Goal: Navigation & Orientation: Go to known website

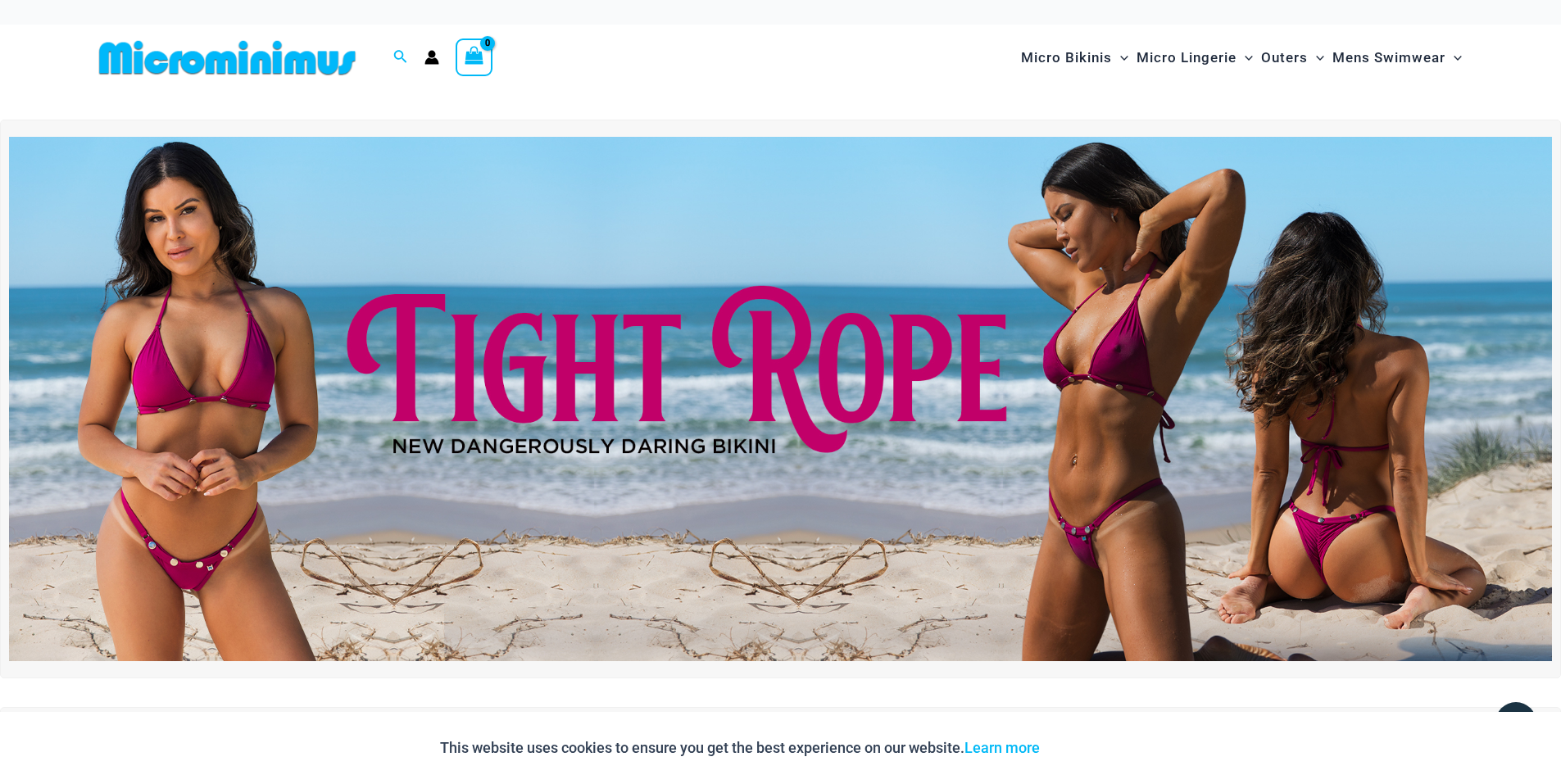
click at [252, 58] on img at bounding box center [227, 57] width 270 height 37
click at [426, 62] on icon "Account icon link" at bounding box center [432, 62] width 14 height 7
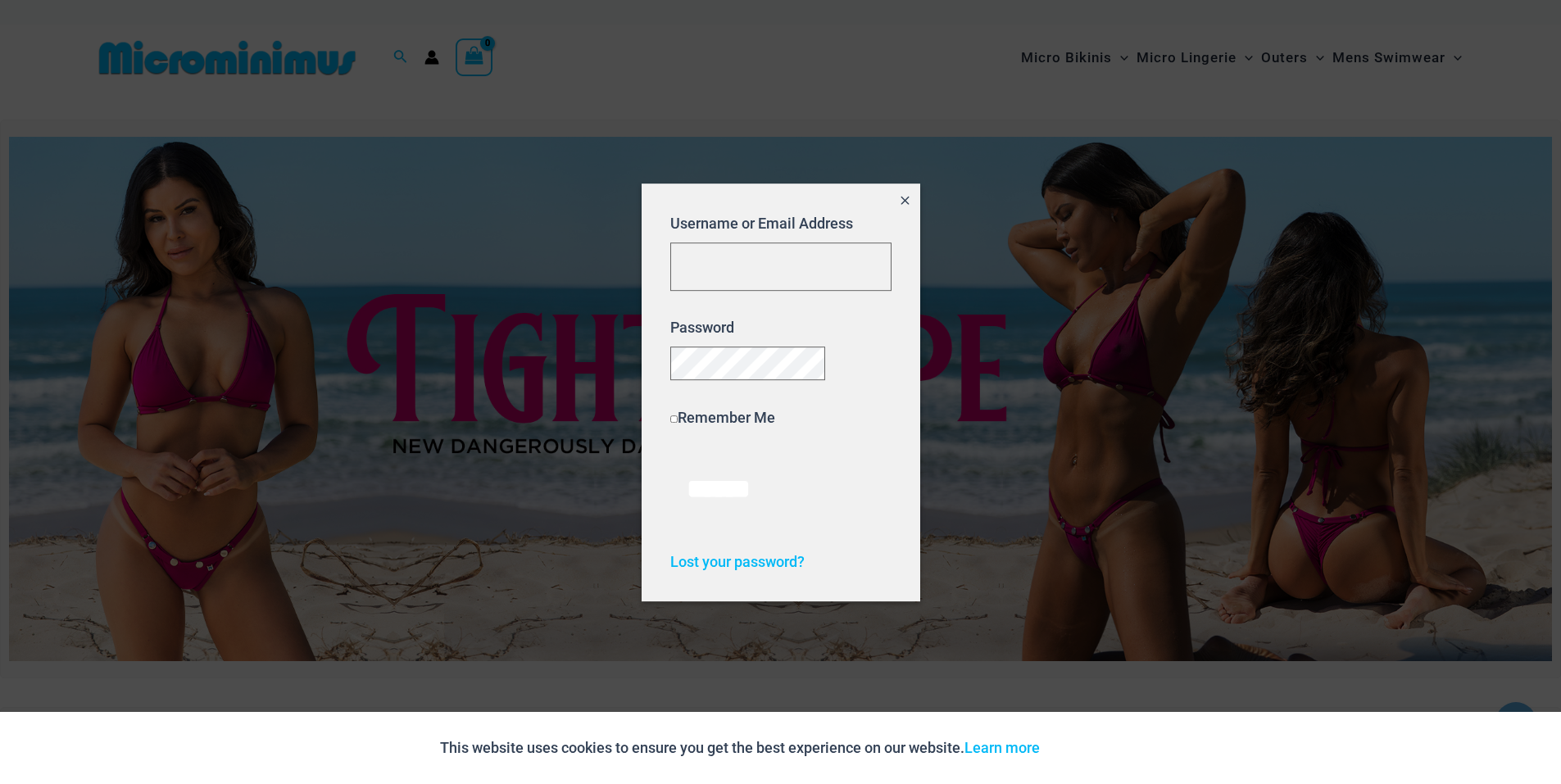
click at [690, 67] on div at bounding box center [780, 392] width 1561 height 784
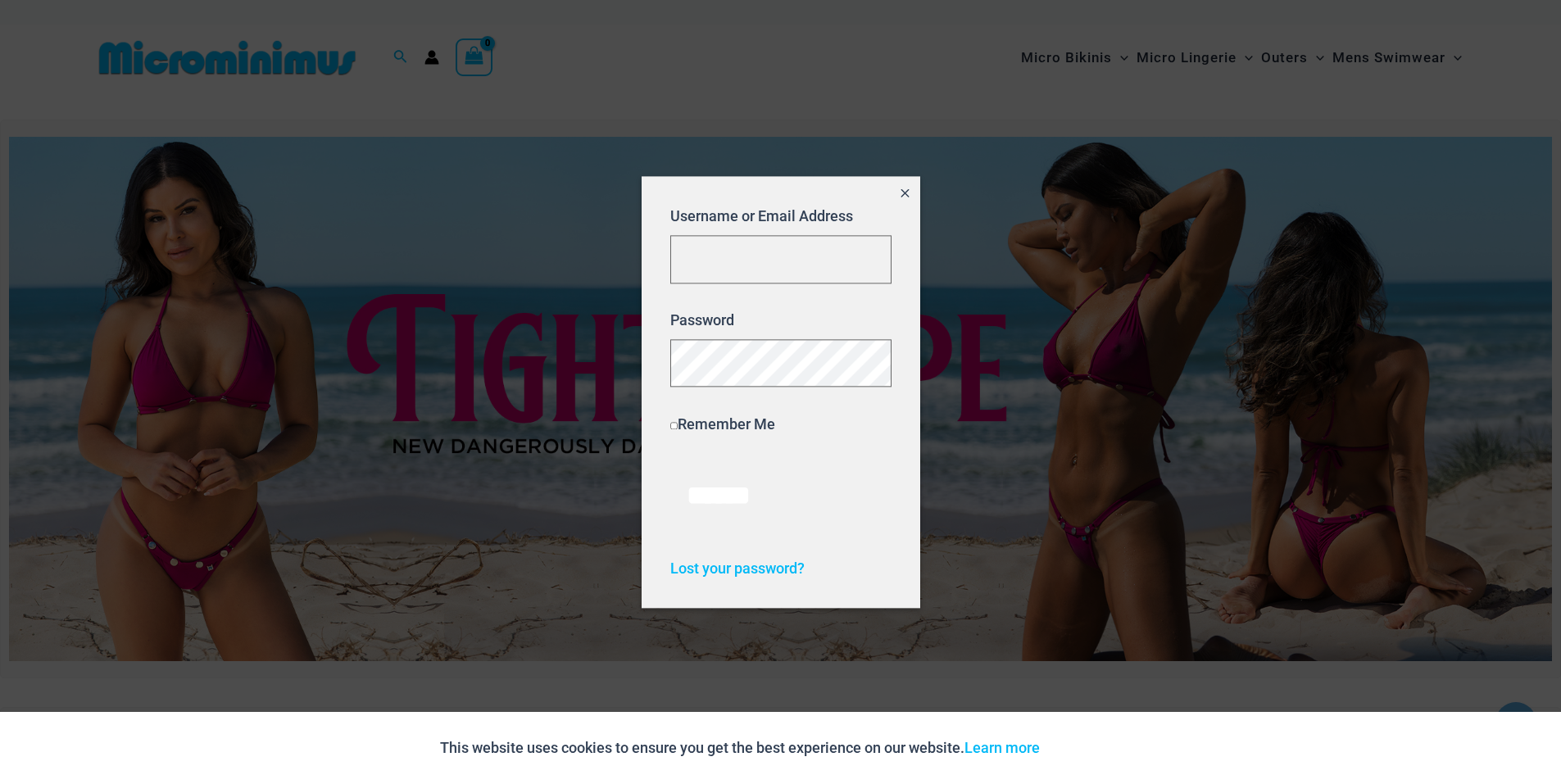
click at [899, 196] on icon "Close popup" at bounding box center [905, 193] width 14 height 14
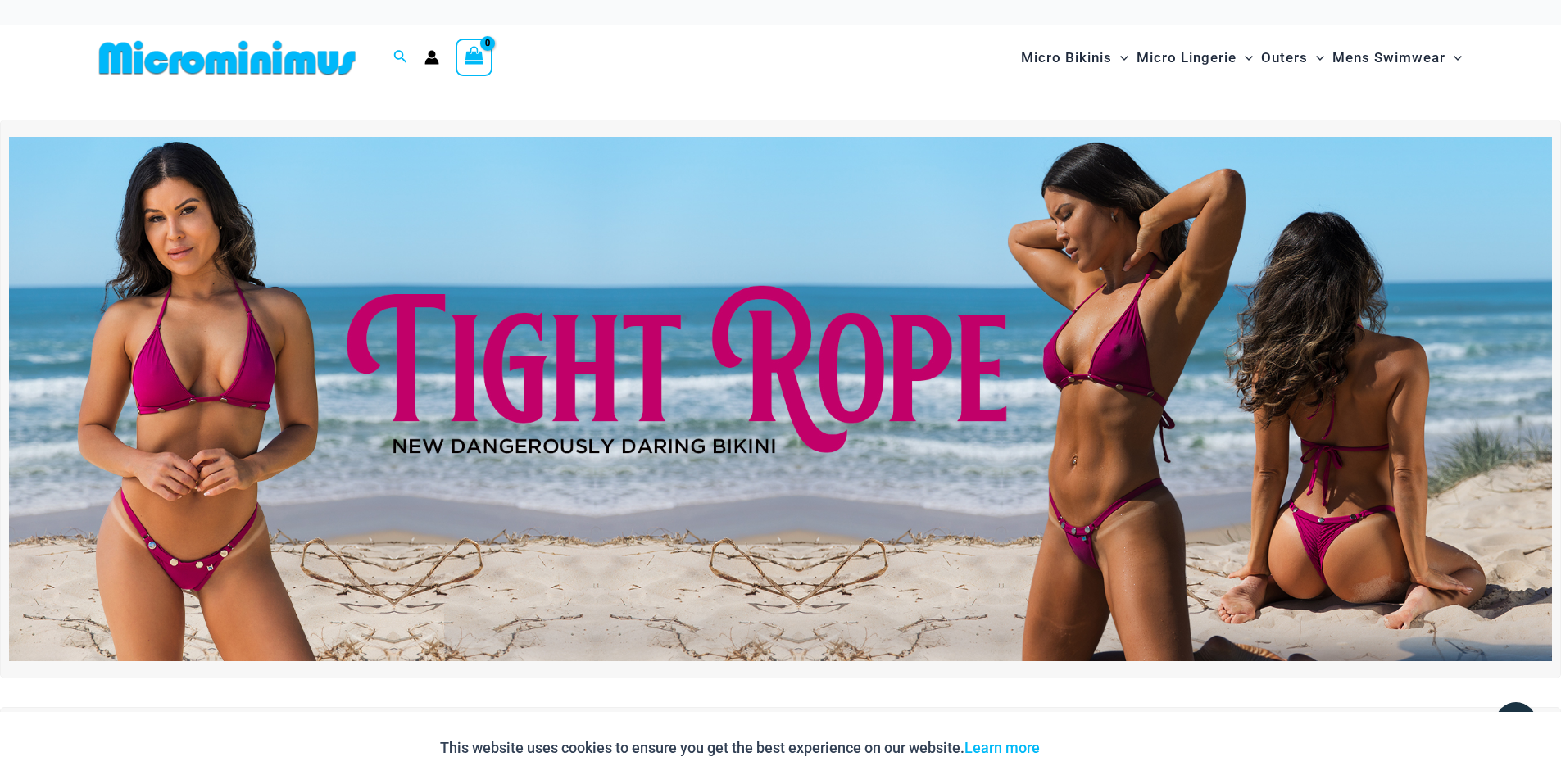
click at [839, 108] on div at bounding box center [781, 104] width 1377 height 28
click at [712, 91] on div at bounding box center [781, 104] width 1377 height 28
